Goal: Transaction & Acquisition: Purchase product/service

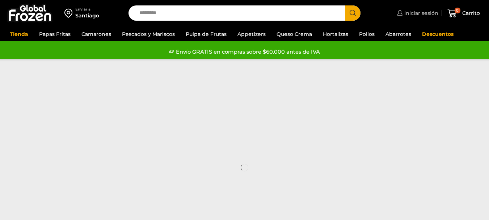
click at [420, 12] on span "Iniciar sesión" at bounding box center [420, 12] width 36 height 7
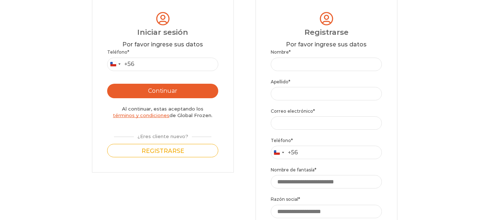
scroll to position [109, 0]
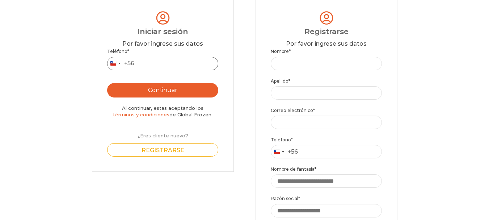
click at [194, 61] on input "Teléfono *" at bounding box center [162, 63] width 111 height 13
type input "*********"
click at [147, 85] on button "Continuar" at bounding box center [162, 90] width 111 height 14
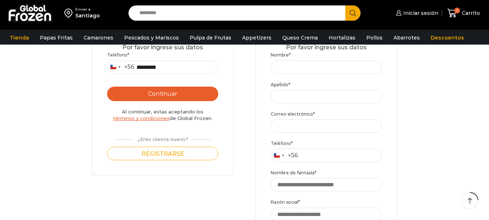
scroll to position [0, 0]
click at [160, 91] on button "Continuar" at bounding box center [162, 93] width 111 height 14
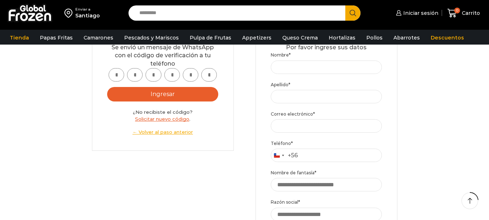
click at [121, 77] on input "text" at bounding box center [117, 74] width 16 height 13
type input "*"
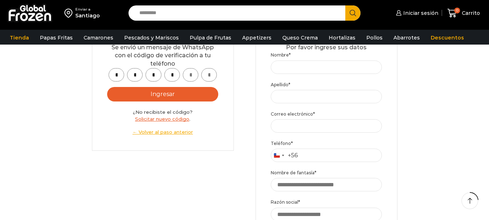
type input "*"
click at [142, 91] on button "Ingresar" at bounding box center [162, 94] width 111 height 14
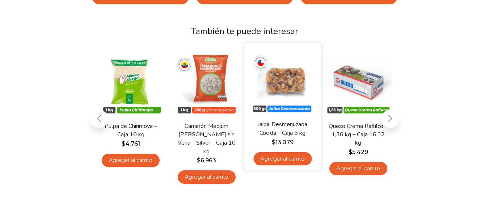
scroll to position [145, 0]
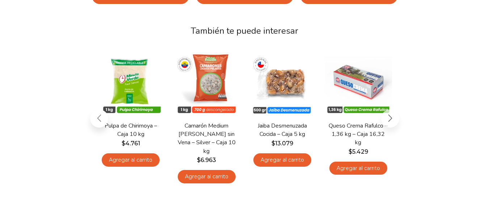
click at [391, 113] on div at bounding box center [390, 118] width 18 height 18
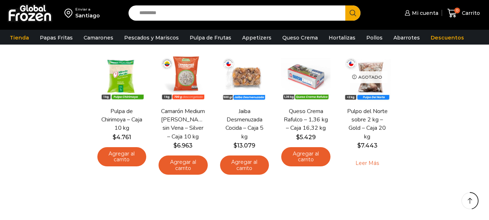
scroll to position [0, 0]
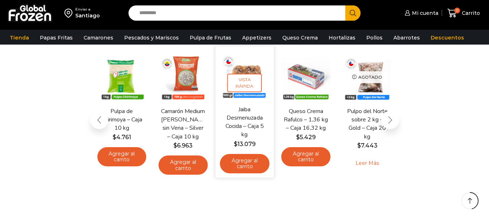
click at [241, 75] on span "Vista Rápida" at bounding box center [244, 83] width 35 height 19
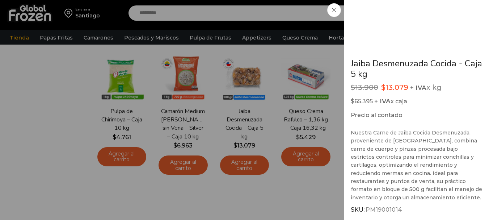
scroll to position [145, 0]
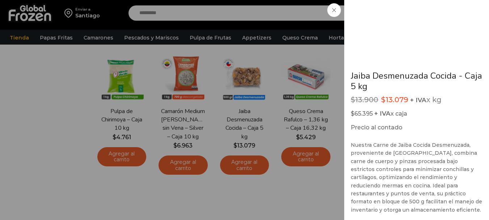
click at [338, 6] on span at bounding box center [334, 10] width 14 height 14
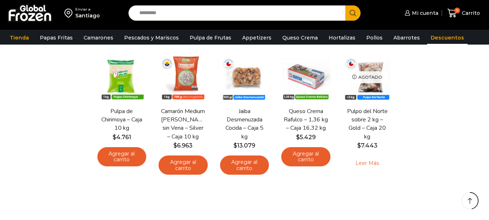
click at [433, 36] on link "Descuentos" at bounding box center [447, 38] width 41 height 14
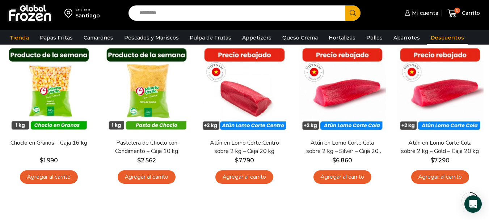
scroll to position [181, 0]
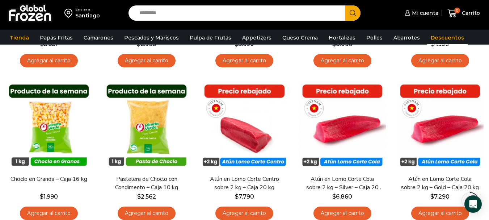
click at [89, 16] on div "Santiago" at bounding box center [87, 15] width 25 height 7
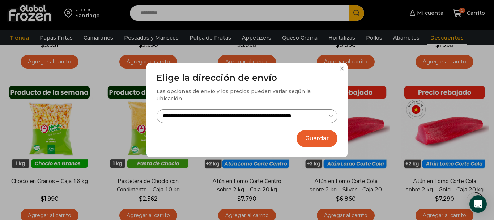
click at [308, 113] on select "**********" at bounding box center [247, 115] width 181 height 13
select select "**********"
click at [157, 109] on select "**********" at bounding box center [247, 115] width 181 height 13
click at [323, 137] on button "Guardar" at bounding box center [317, 138] width 41 height 17
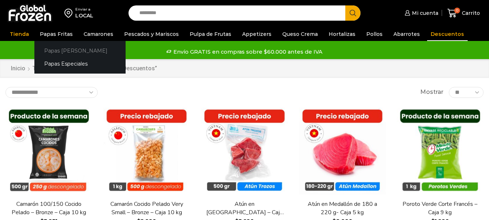
click at [62, 50] on link "Papas [PERSON_NAME]" at bounding box center [79, 50] width 91 height 13
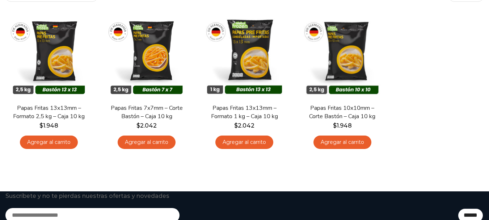
scroll to position [109, 0]
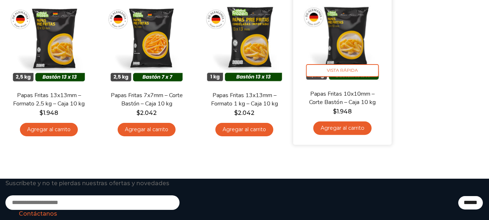
click at [348, 53] on img at bounding box center [342, 40] width 88 height 88
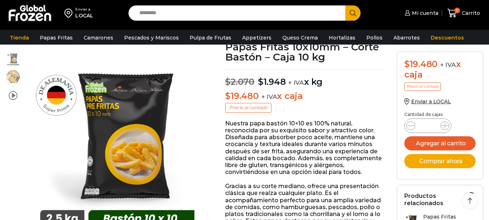
scroll to position [37, 0]
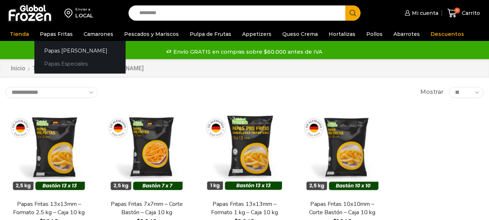
click at [71, 62] on link "Papas Especiales" at bounding box center [79, 63] width 91 height 13
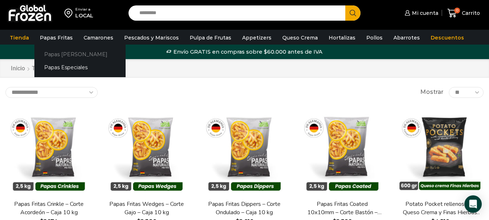
click at [43, 51] on link "Papas [PERSON_NAME]" at bounding box center [79, 53] width 91 height 13
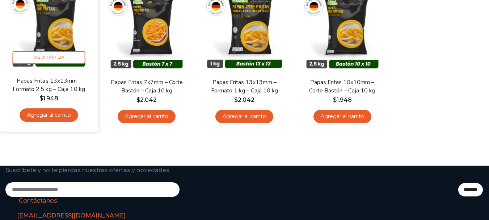
scroll to position [109, 0]
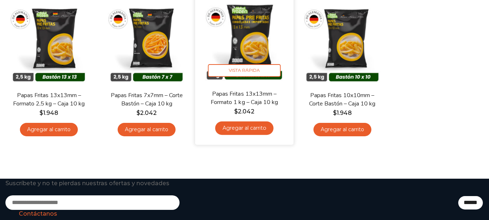
click at [257, 49] on img at bounding box center [245, 40] width 88 height 88
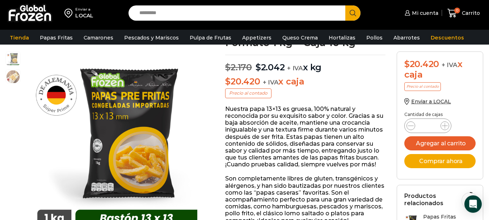
scroll to position [72, 0]
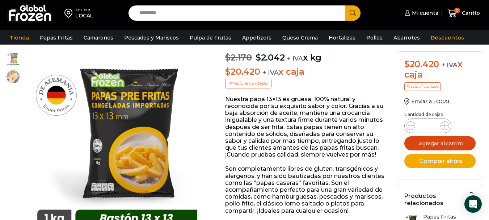
click at [438, 141] on button "Agregar al carrito" at bounding box center [440, 143] width 72 height 14
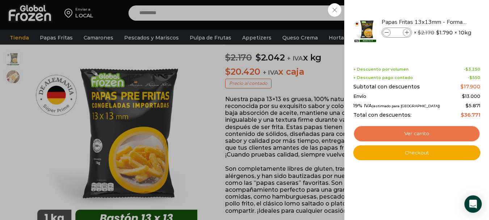
click at [422, 133] on link "Ver carrito" at bounding box center [416, 133] width 127 height 17
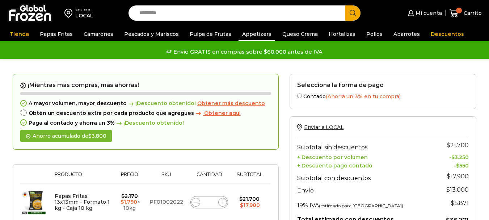
click at [258, 36] on link "Appetizers" at bounding box center [256, 34] width 37 height 14
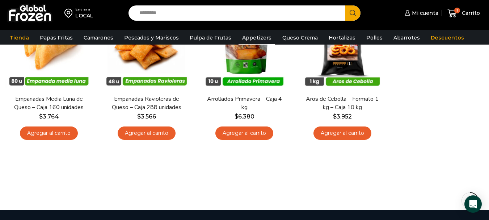
scroll to position [72, 0]
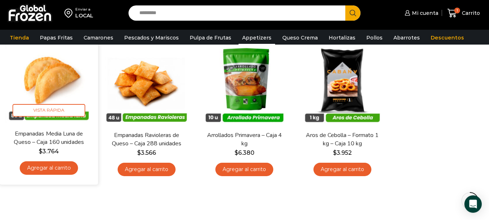
click at [59, 75] on img at bounding box center [49, 80] width 88 height 88
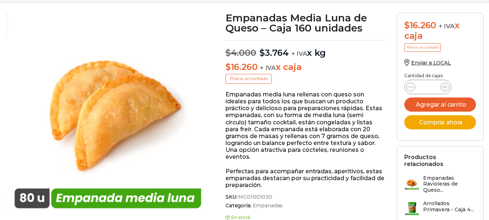
scroll to position [72, 0]
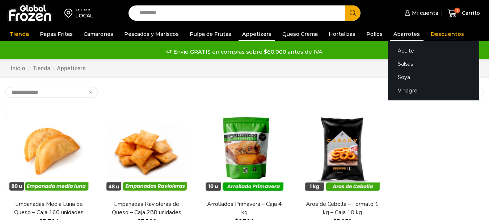
click at [390, 34] on link "Abarrotes" at bounding box center [407, 34] width 34 height 14
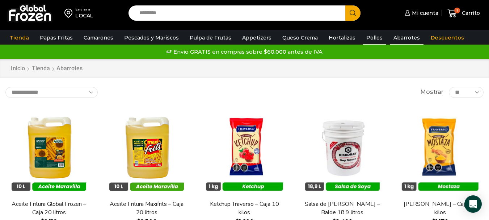
click at [363, 36] on link "Pollos" at bounding box center [375, 38] width 24 height 14
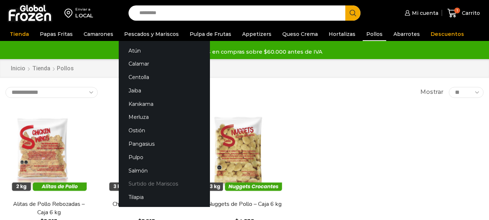
click at [131, 183] on link "Surtido de Mariscos" at bounding box center [164, 183] width 91 height 13
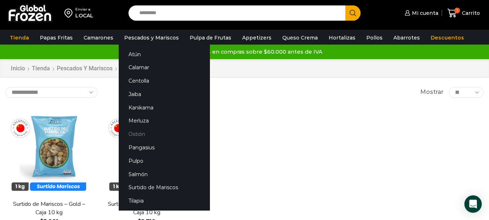
click at [130, 132] on link "Ostión" at bounding box center [164, 133] width 91 height 13
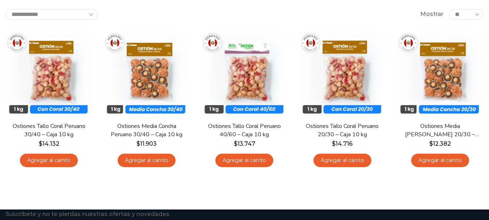
scroll to position [72, 0]
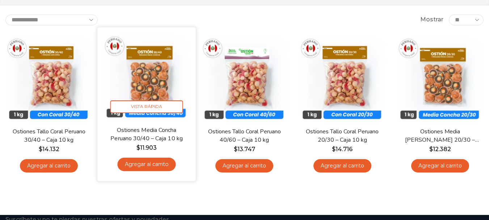
click at [149, 84] on img at bounding box center [147, 77] width 88 height 88
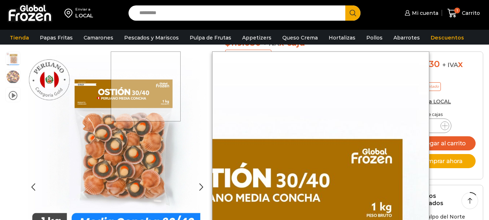
scroll to position [145, 0]
